Goal: Navigation & Orientation: Find specific page/section

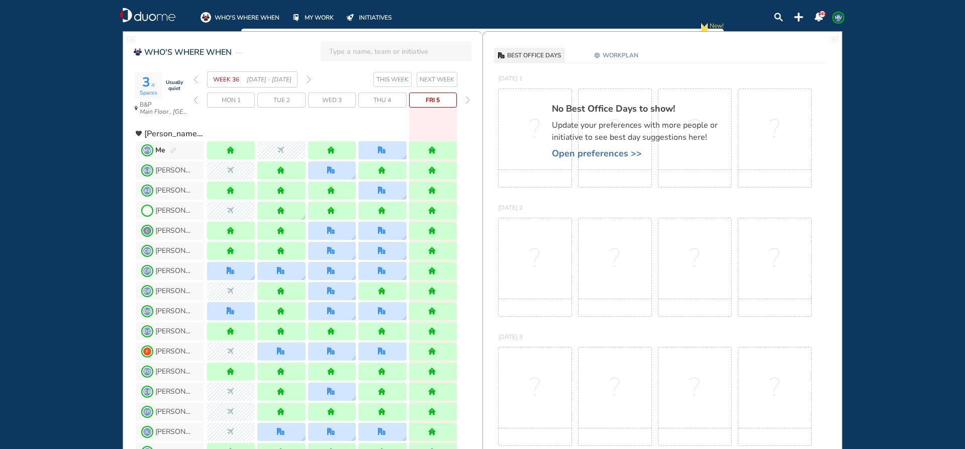
click at [310, 78] on img "forward week" at bounding box center [309, 79] width 5 height 8
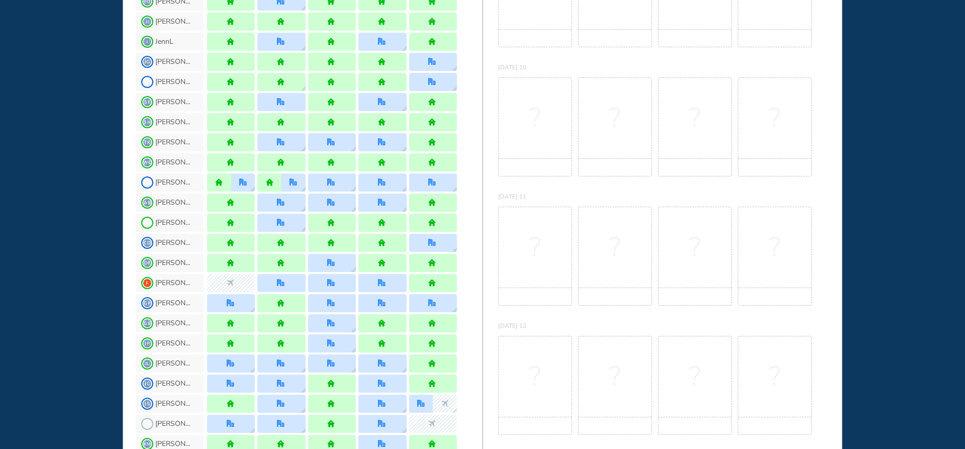
scroll to position [301, 0]
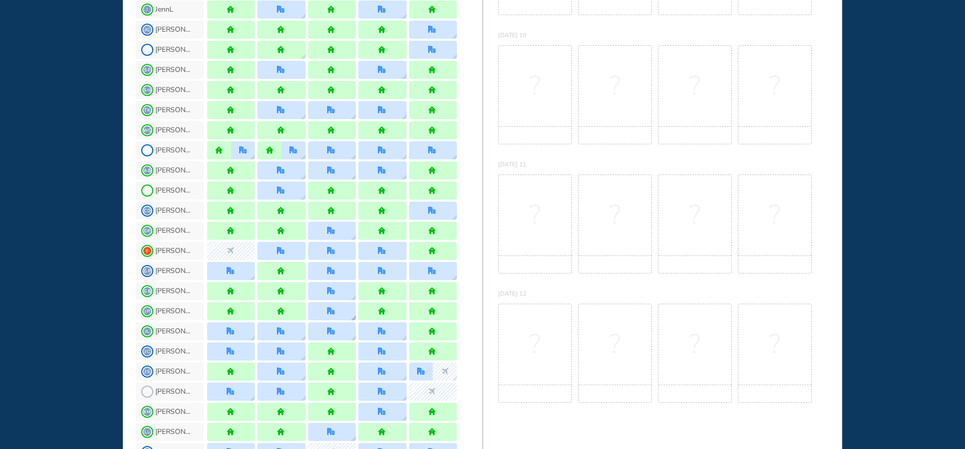
click at [354, 315] on img "location dialog" at bounding box center [353, 317] width 5 height 5
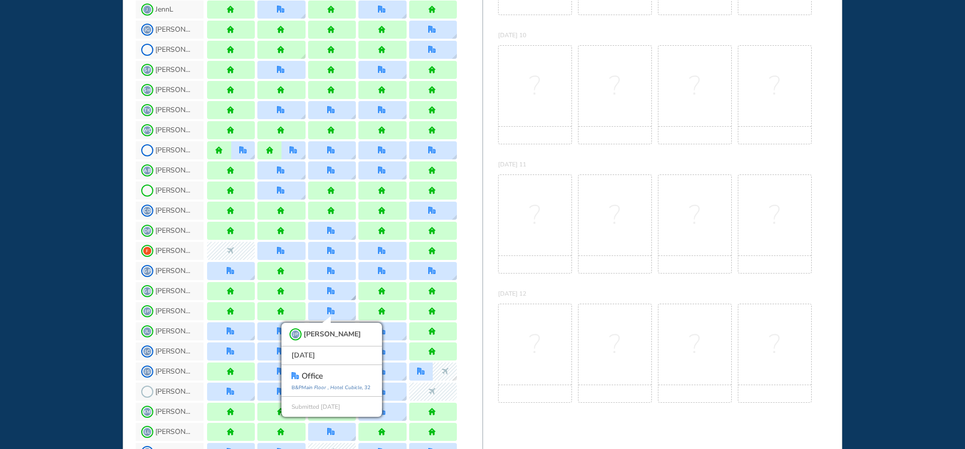
click at [353, 297] on img "location dialog" at bounding box center [353, 297] width 5 height 5
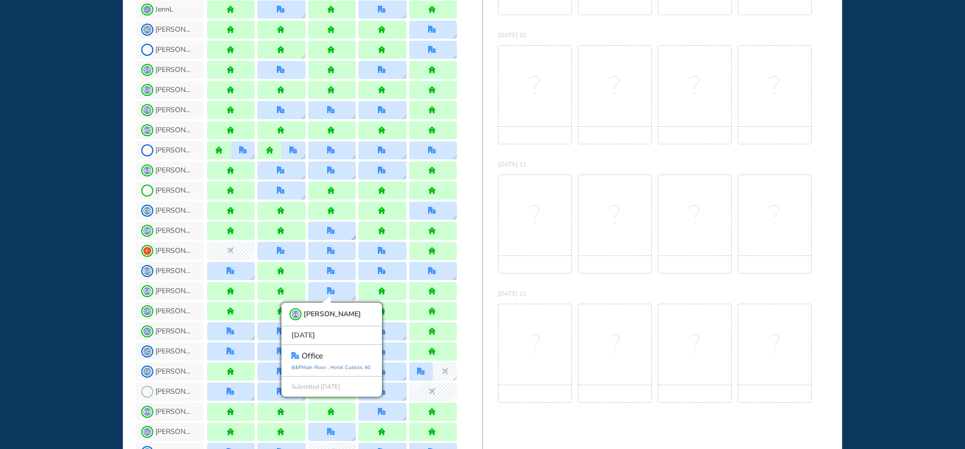
click at [354, 239] on img "location dialog" at bounding box center [353, 237] width 5 height 5
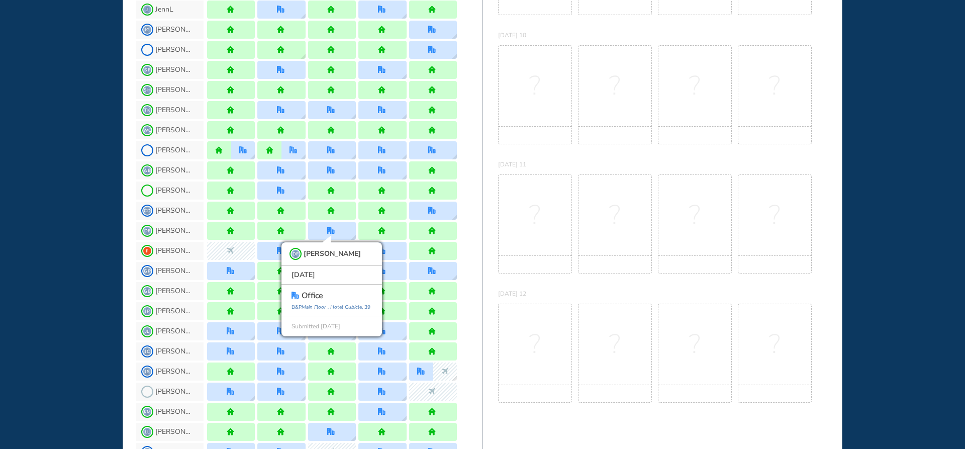
click at [57, 204] on div "WHO'S WHERE WHEN MY WORK INITIATIVES 202 MV New! NOTIFICATIONS All Location Tas…" at bounding box center [482, 224] width 965 height 449
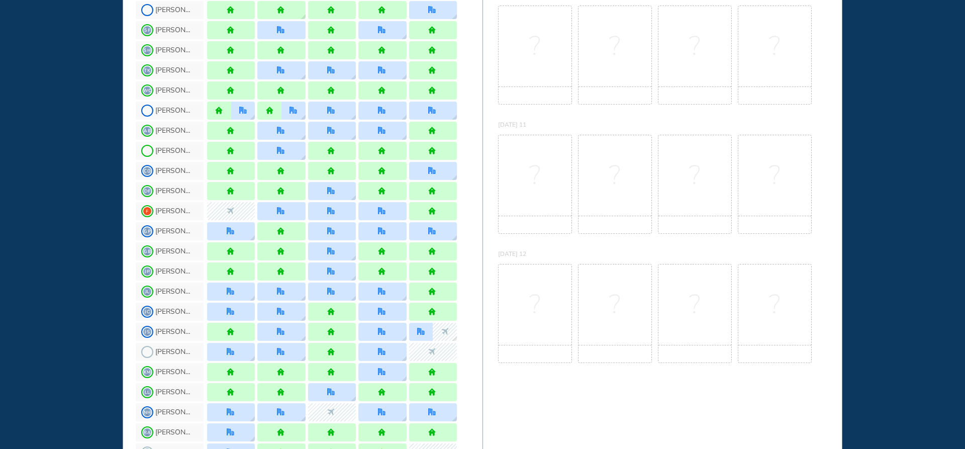
scroll to position [452, 0]
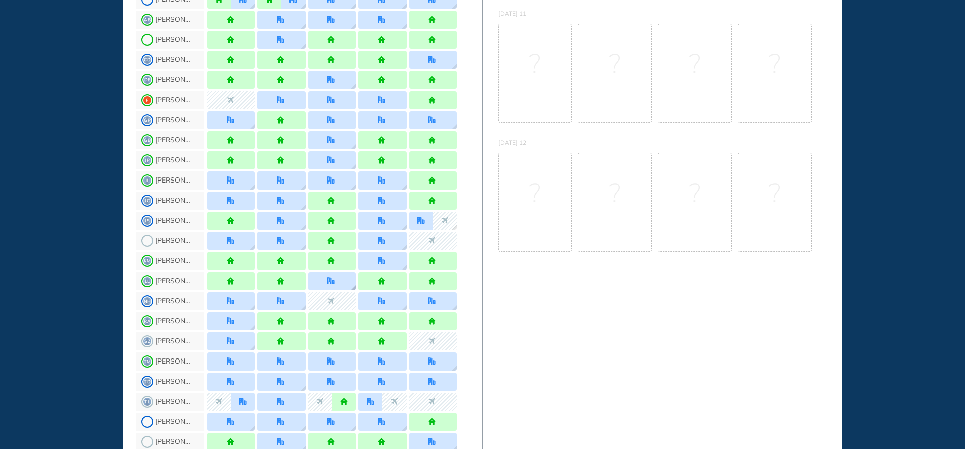
click at [352, 286] on img "location dialog" at bounding box center [353, 287] width 5 height 5
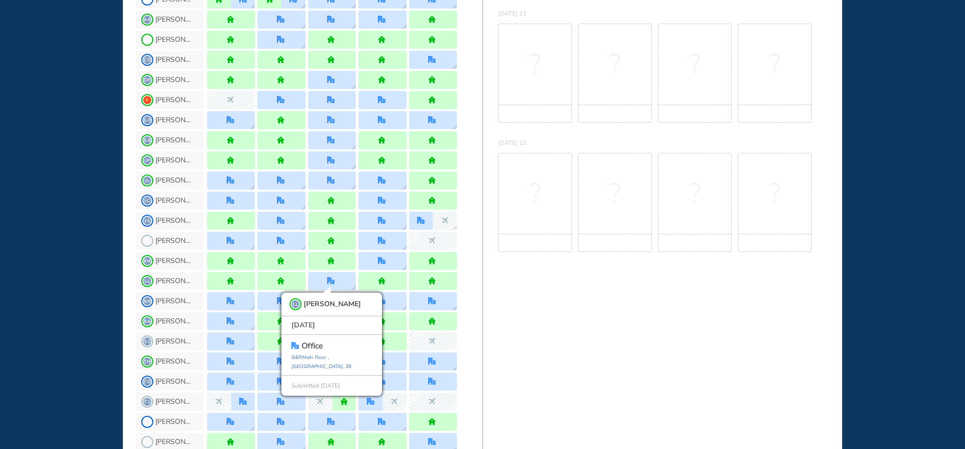
click at [77, 236] on div "WHO'S WHERE WHEN MY WORK INITIATIVES 202 MV New! NOTIFICATIONS All Location Tas…" at bounding box center [482, 224] width 965 height 449
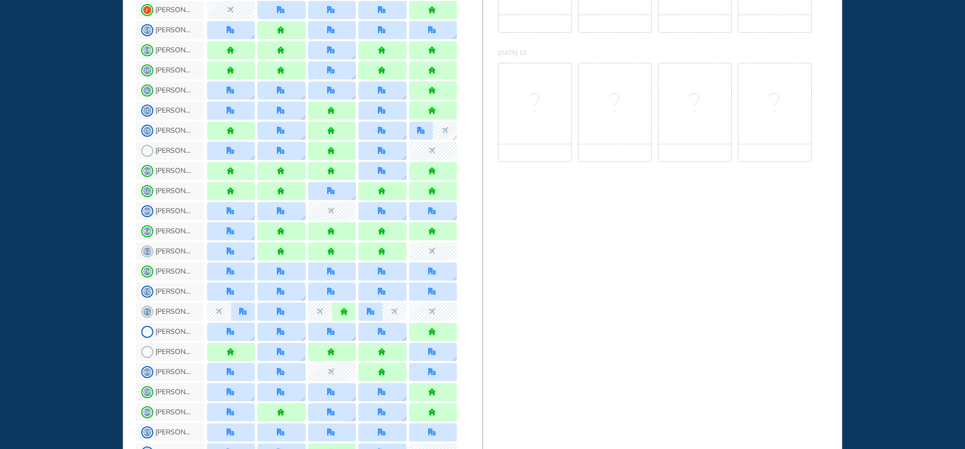
scroll to position [553, 0]
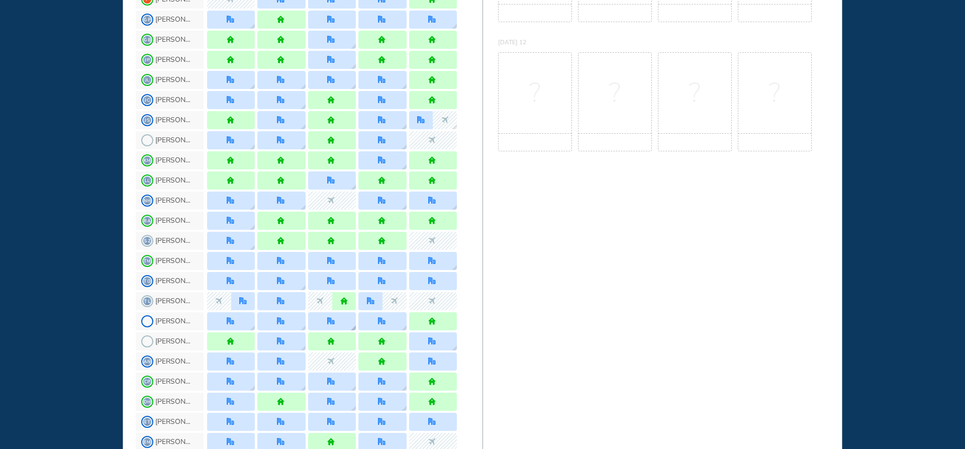
click at [350, 328] on div at bounding box center [332, 321] width 48 height 18
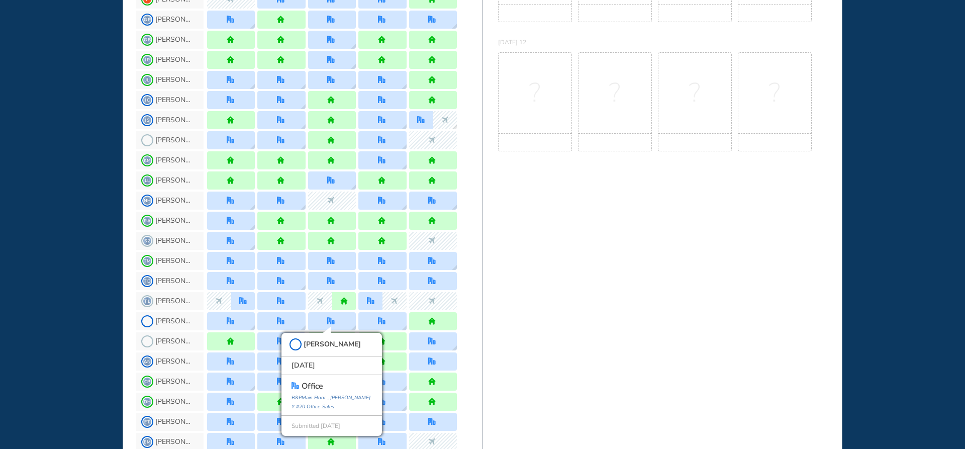
click at [110, 250] on div "WHO'S WHERE WHEN 4 /6 Spaces Usually active B&P Main Floor , Hotel Cubicle WEEK…" at bounding box center [483, 109] width 760 height 1262
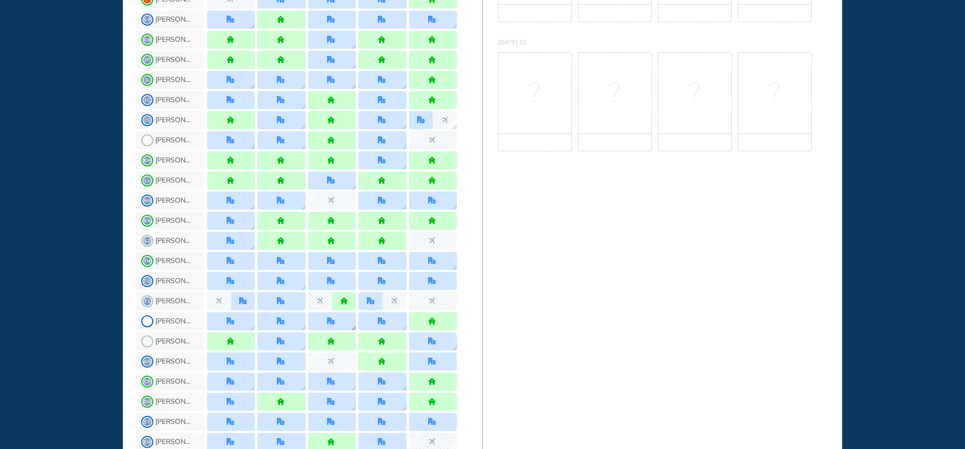
click at [349, 326] on div at bounding box center [332, 321] width 48 height 18
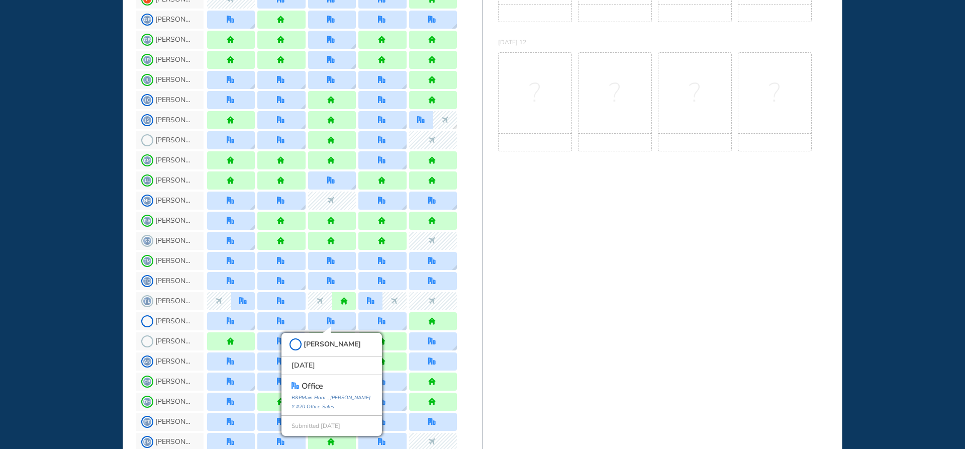
drag, startPoint x: 92, startPoint y: 251, endPoint x: 90, endPoint y: 296, distance: 45.3
click at [92, 252] on div "WHO'S WHERE WHEN MY WORK INITIATIVES 202 MV New! NOTIFICATIONS All Location Tas…" at bounding box center [482, 224] width 965 height 449
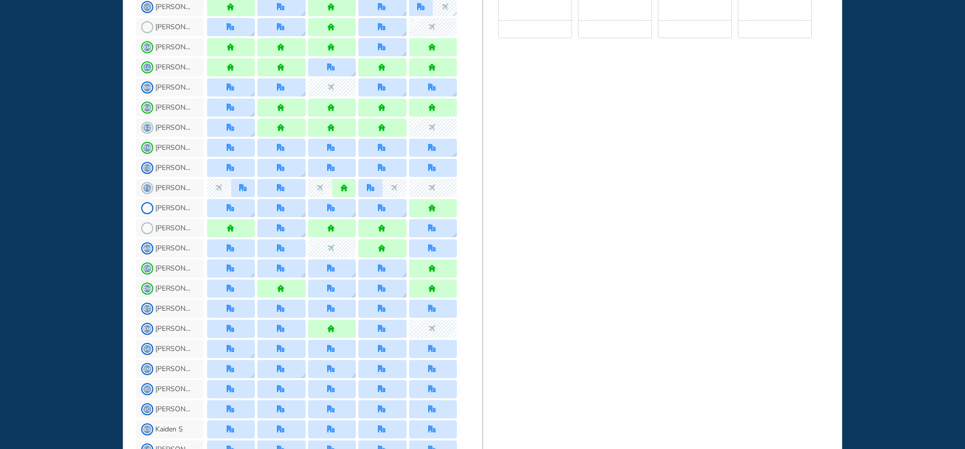
scroll to position [703, 0]
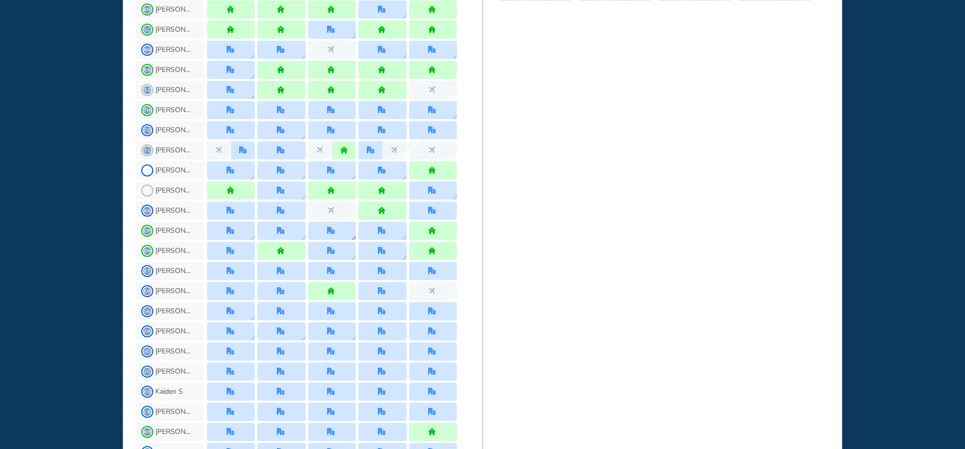
click at [349, 235] on div at bounding box center [332, 231] width 48 height 18
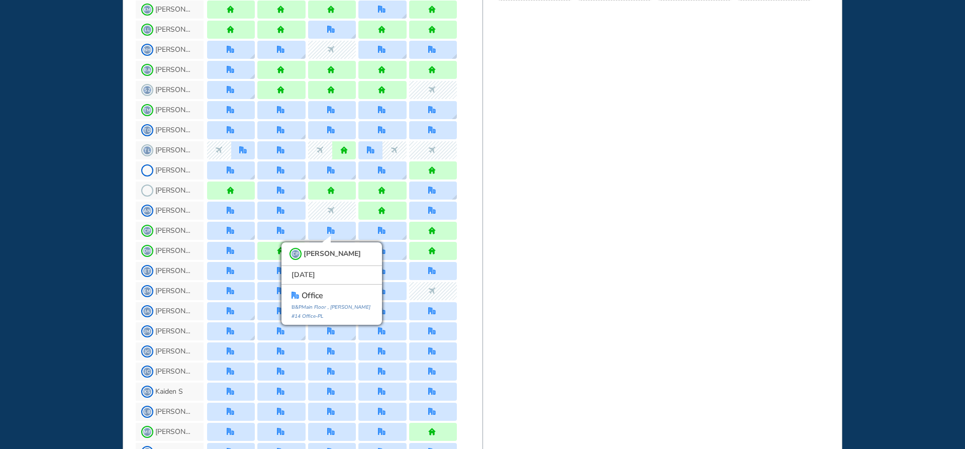
click at [88, 230] on div "WHO'S WHERE WHEN MY WORK INITIATIVES 202 MV New! NOTIFICATIONS All Location Tas…" at bounding box center [482, 224] width 965 height 449
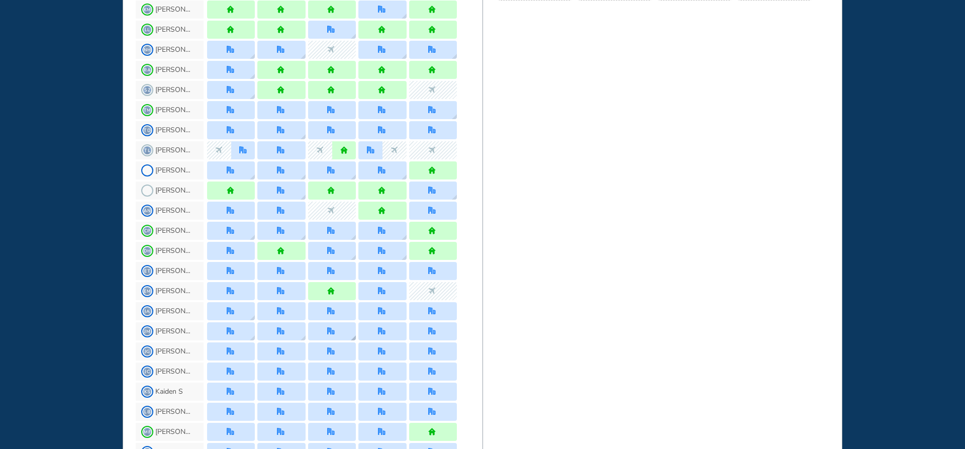
click at [355, 336] on img "location dialog" at bounding box center [353, 337] width 5 height 5
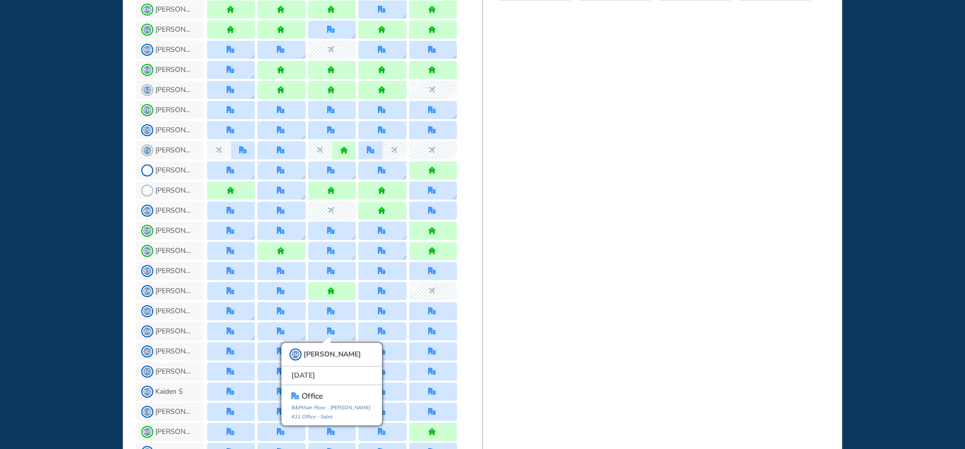
click at [100, 263] on div "WHO'S WHERE WHEN MY WORK INITIATIVES 202 MV New! NOTIFICATIONS All Location Tas…" at bounding box center [482, 224] width 965 height 449
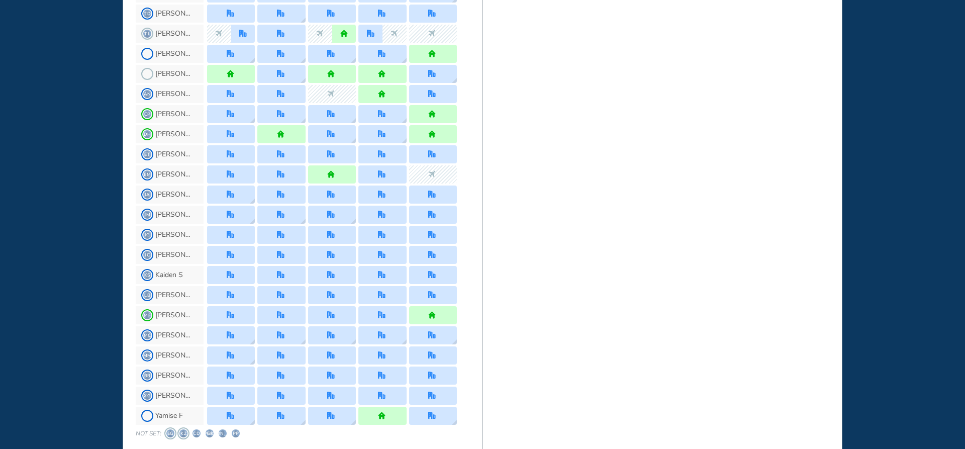
scroll to position [854, 0]
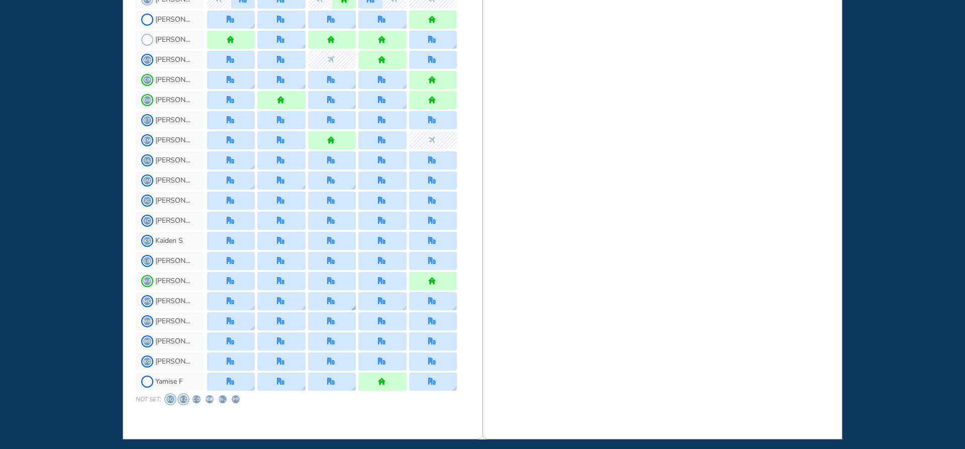
click at [351, 307] on img "location dialog" at bounding box center [353, 307] width 5 height 5
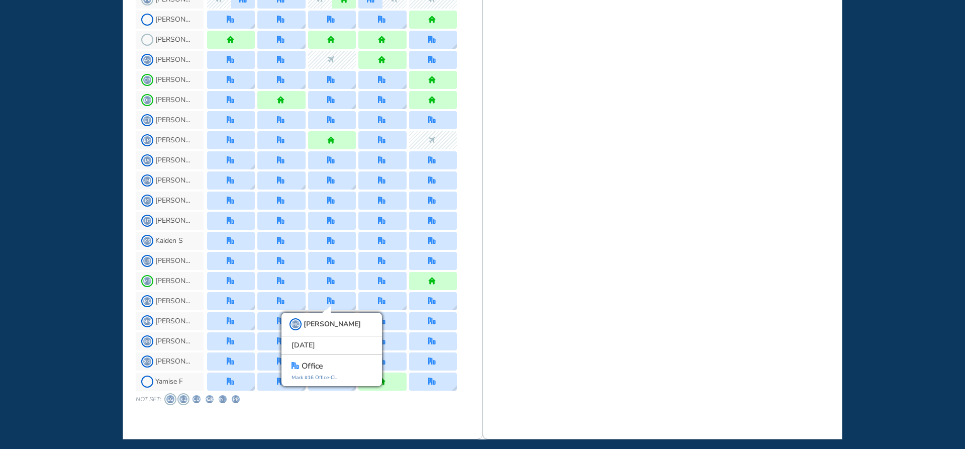
click at [72, 228] on div "WHO'S WHERE WHEN MY WORK INITIATIVES 202 MV New! NOTIFICATIONS All Location Tas…" at bounding box center [482, 224] width 965 height 449
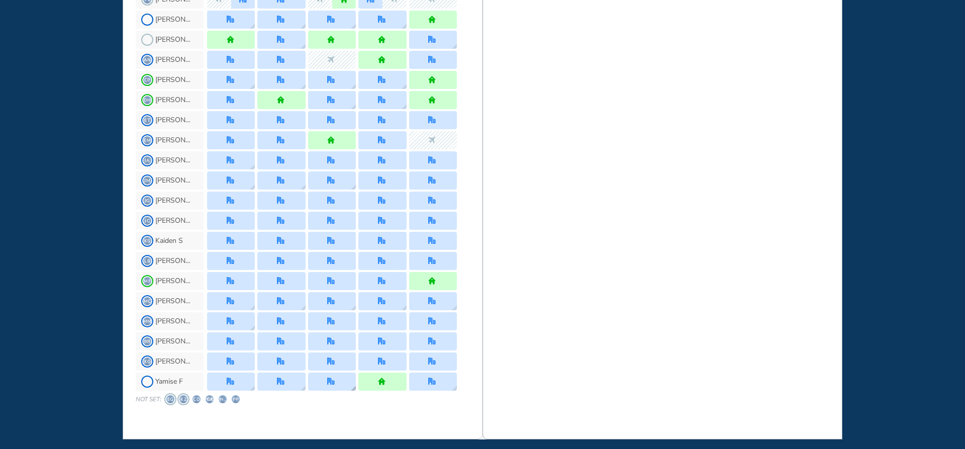
click at [348, 390] on div at bounding box center [332, 381] width 48 height 18
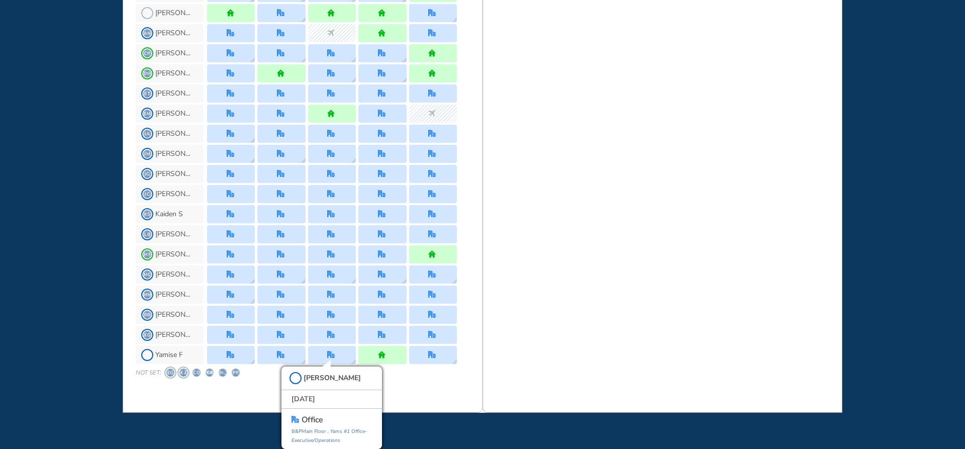
click at [59, 234] on div "WHO'S WHERE WHEN MY WORK INITIATIVES 202 MV New! NOTIFICATIONS All Location Tas…" at bounding box center [482, 224] width 965 height 449
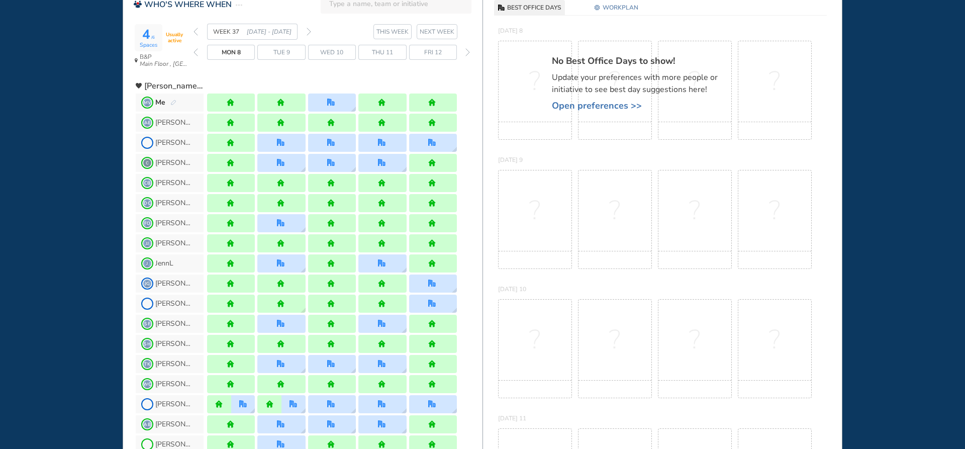
scroll to position [0, 0]
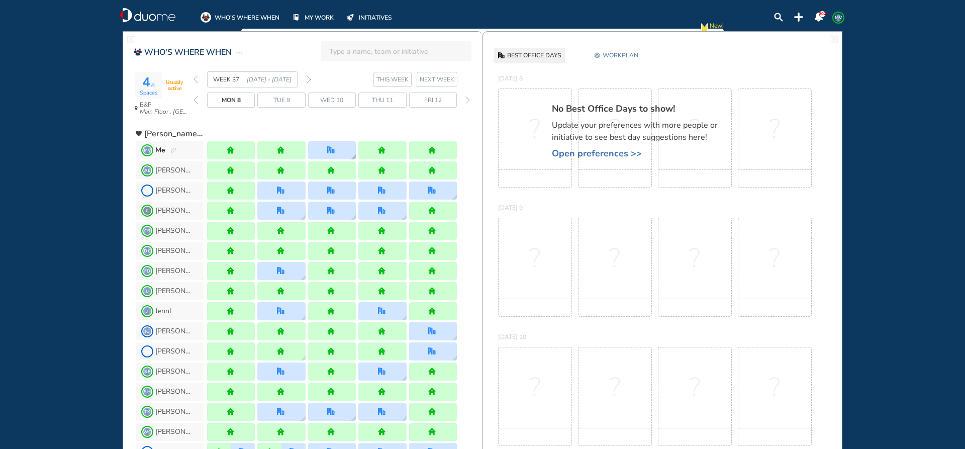
click at [351, 157] on img "location dialog" at bounding box center [353, 156] width 5 height 5
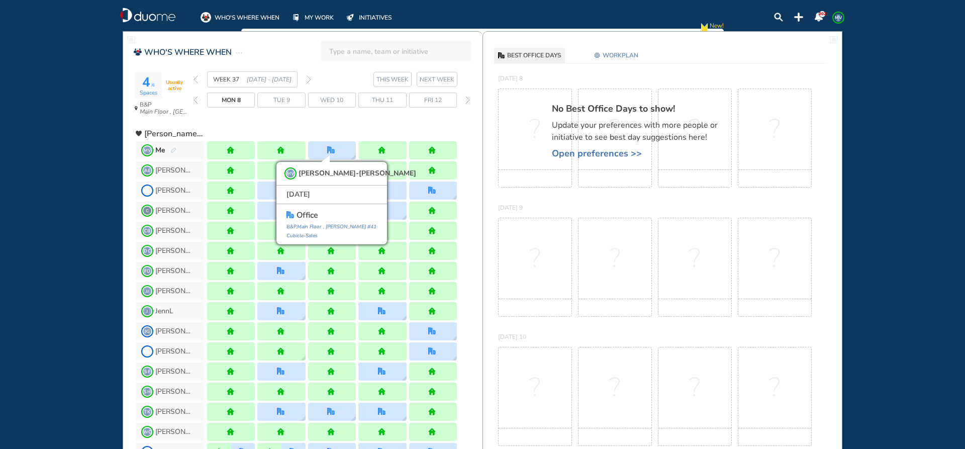
click at [94, 147] on div "WHO'S WHERE WHEN MY WORK INITIATIVES 202 MV New! NOTIFICATIONS All Location Tas…" at bounding box center [482, 224] width 965 height 449
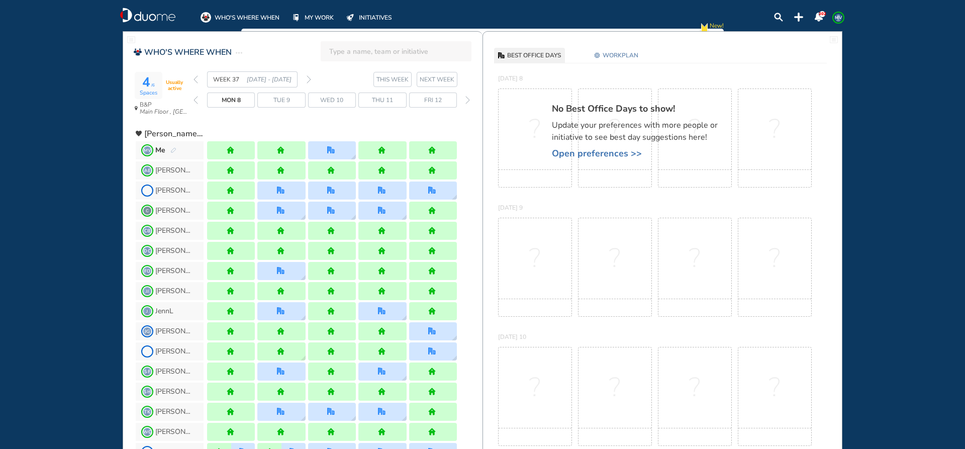
click at [195, 82] on img "back week" at bounding box center [195, 79] width 5 height 8
